Goal: Find specific fact: Find specific fact

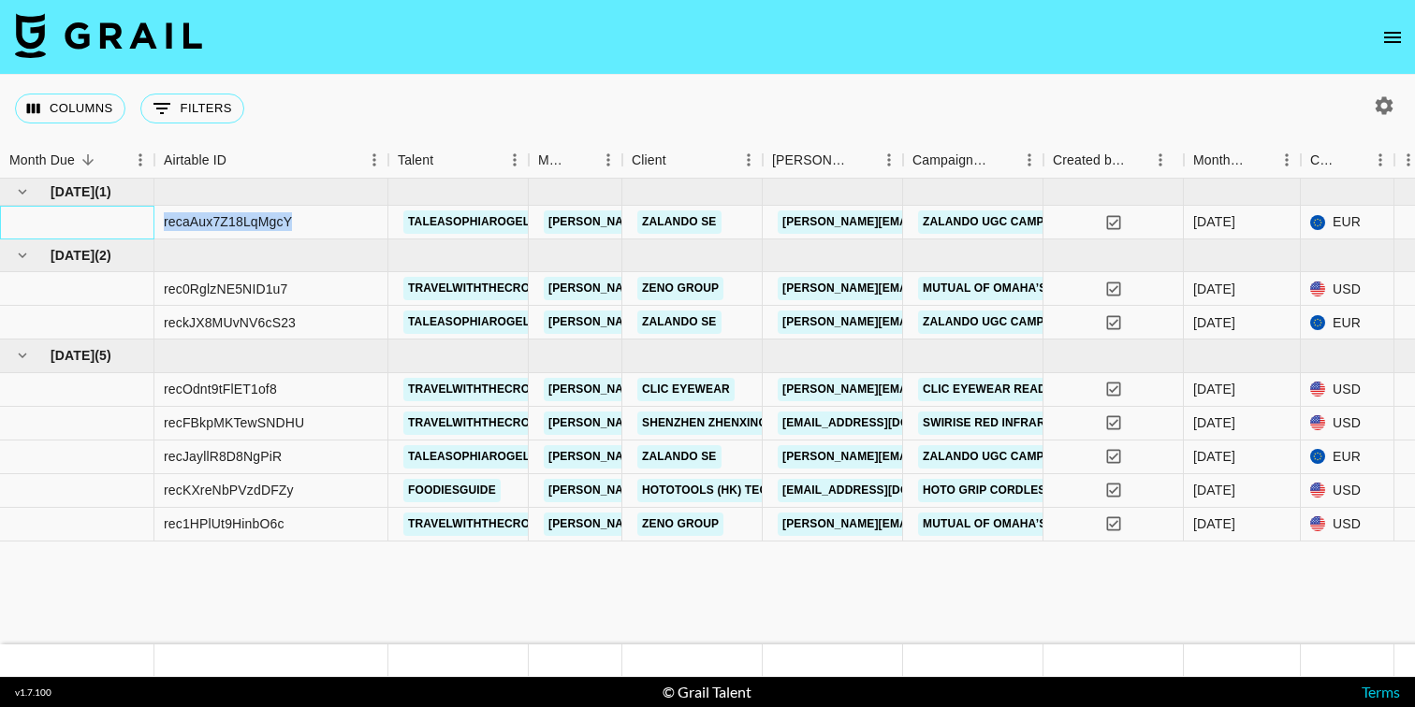
drag, startPoint x: 152, startPoint y: 222, endPoint x: 310, endPoint y: 222, distance: 158.1
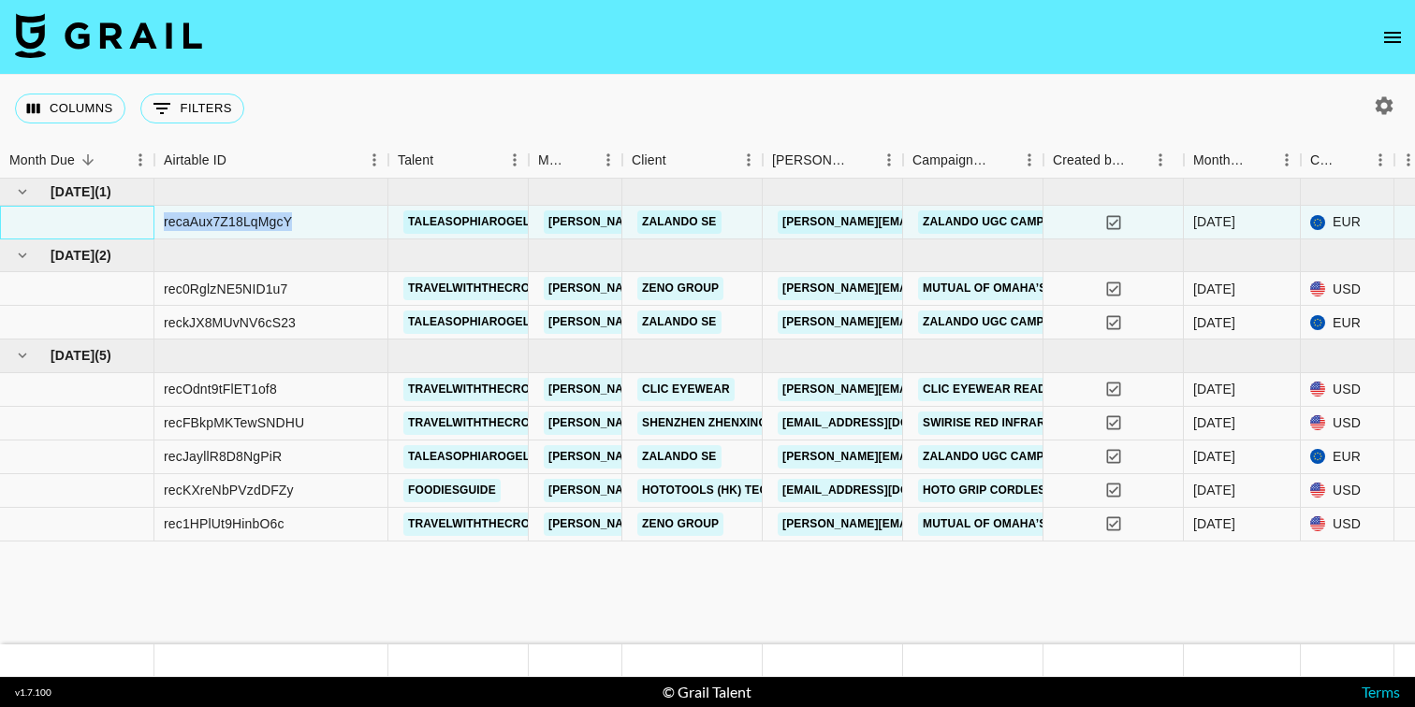
copy div "recaAux7Z18LqMgcY"
drag, startPoint x: 326, startPoint y: 322, endPoint x: 163, endPoint y: 327, distance: 162.9
click at [163, 327] on div "reckJX8MUvNV6cS23" at bounding box center [271, 323] width 234 height 34
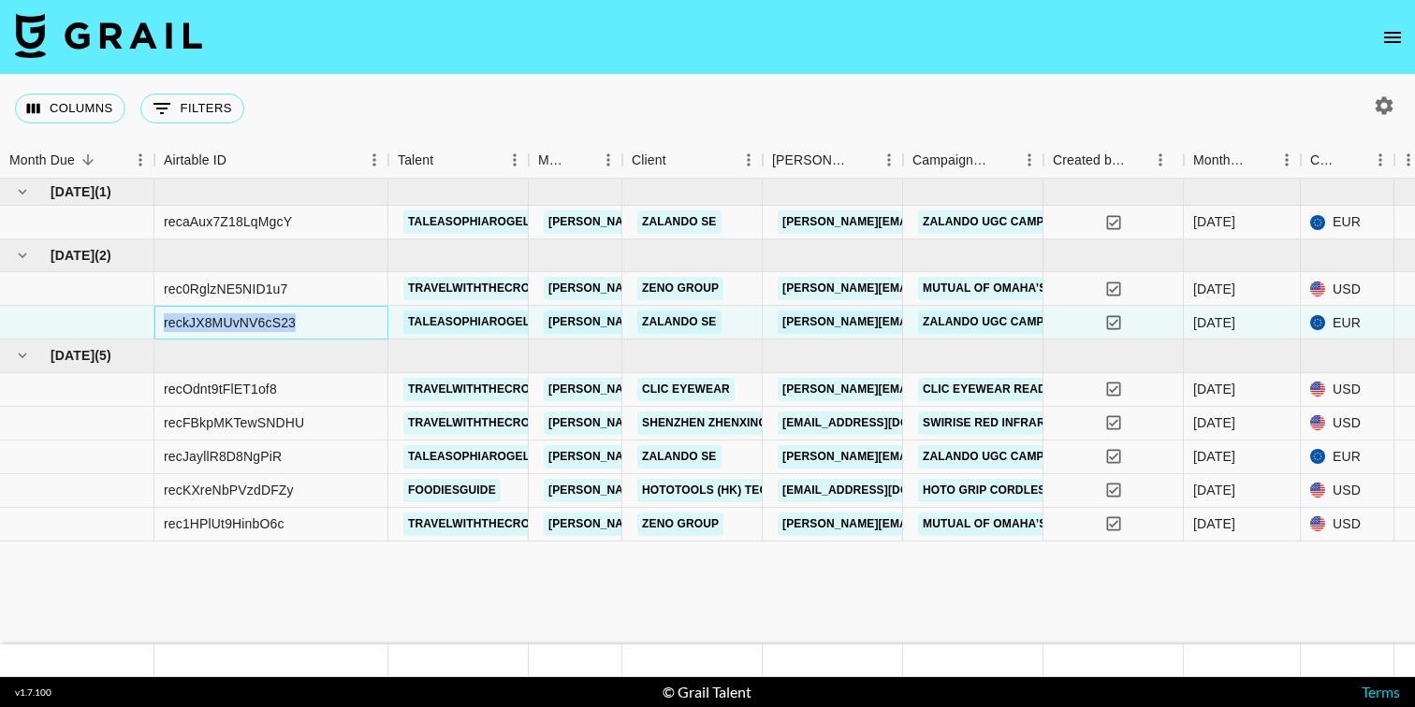
copy div "reckJX8MUvNV6cS23"
drag, startPoint x: 304, startPoint y: 460, endPoint x: 152, endPoint y: 457, distance: 152.5
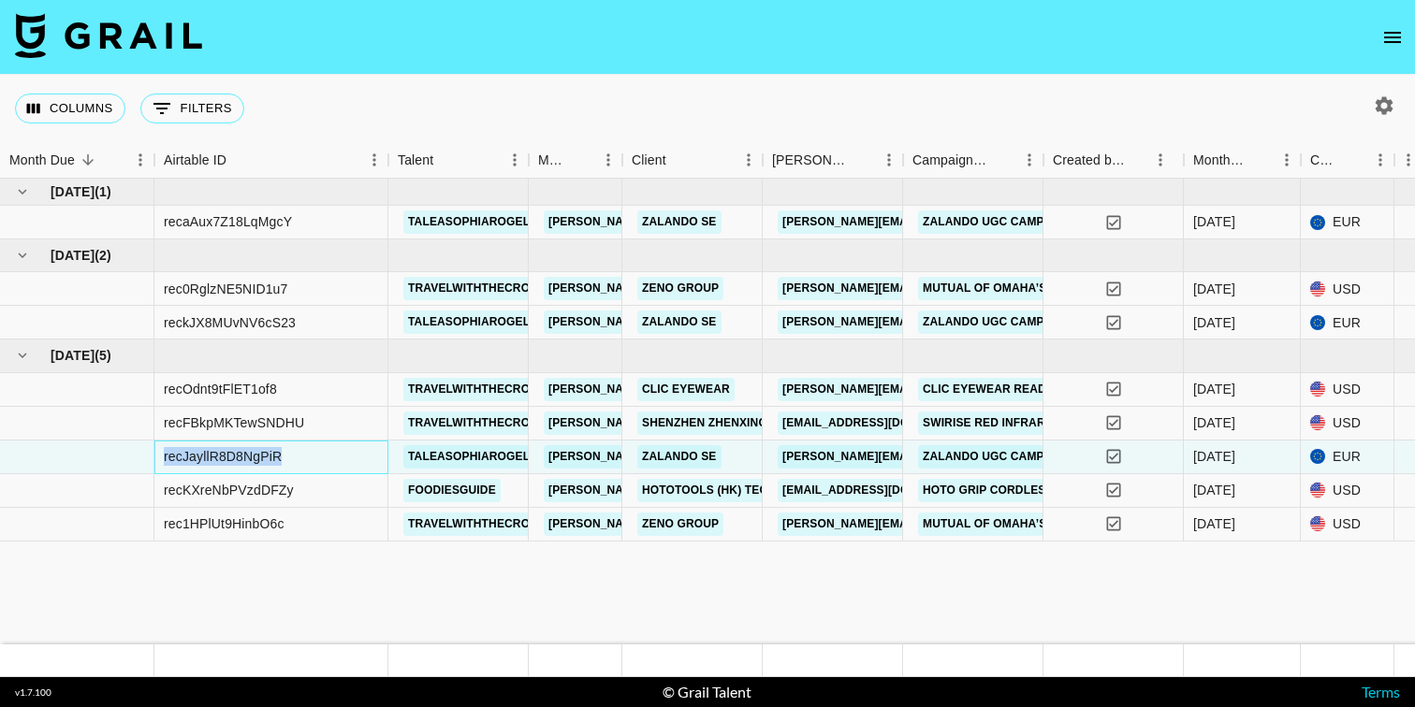
copy div "recJayllR8D8NgPiR"
